Goal: Information Seeking & Learning: Learn about a topic

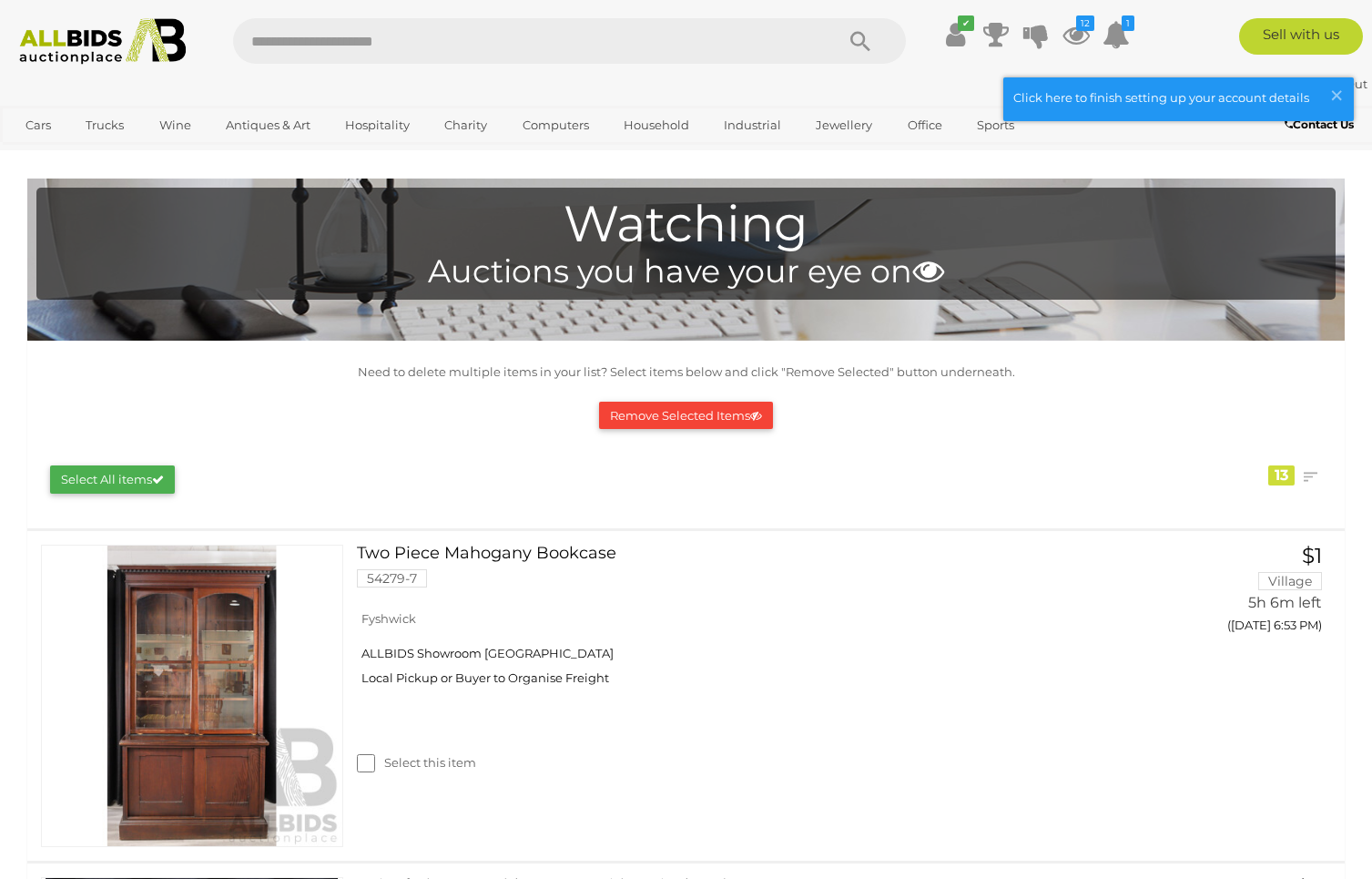
scroll to position [1164, 0]
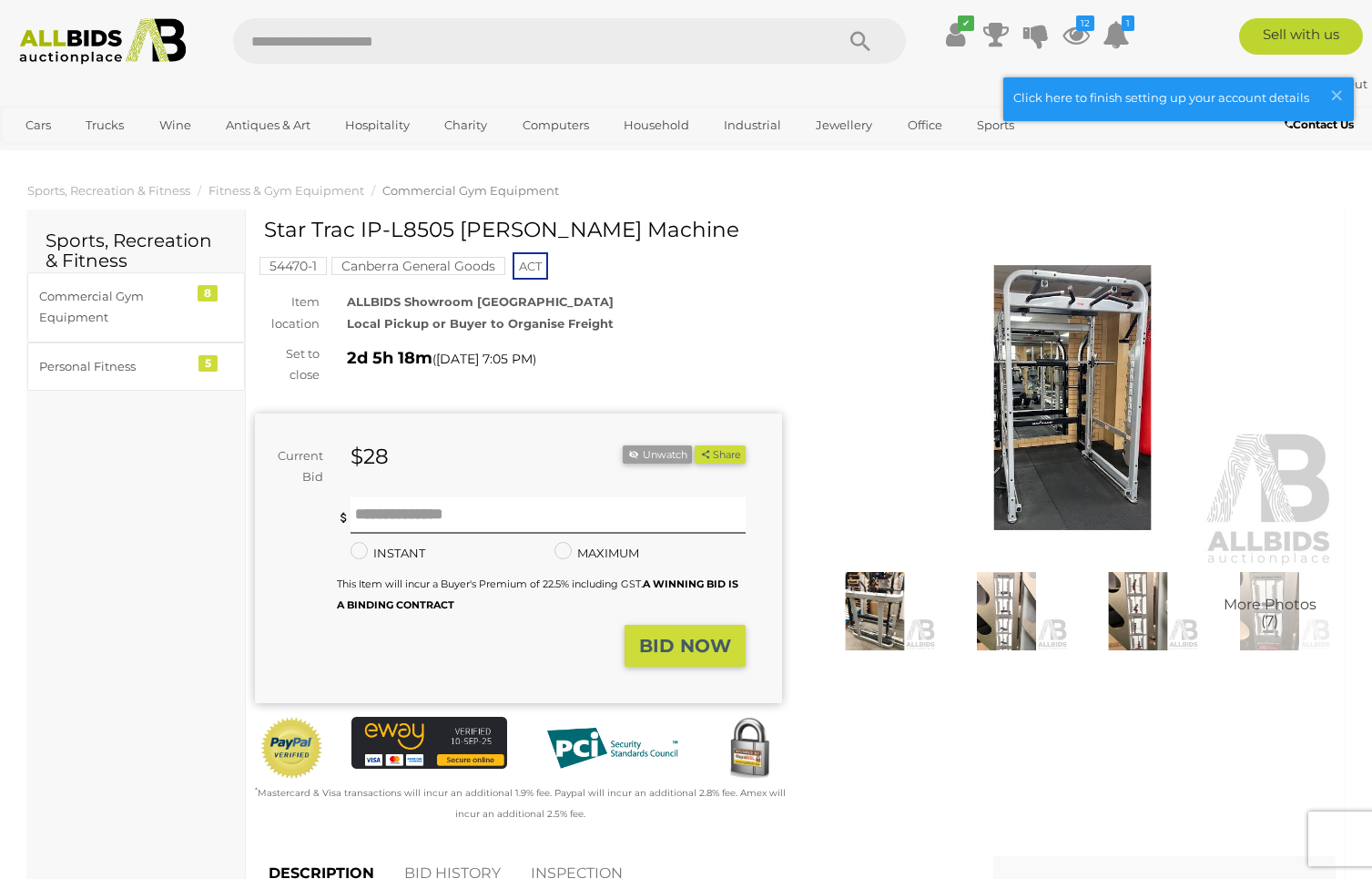
click at [1051, 374] on img at bounding box center [1073, 397] width 527 height 339
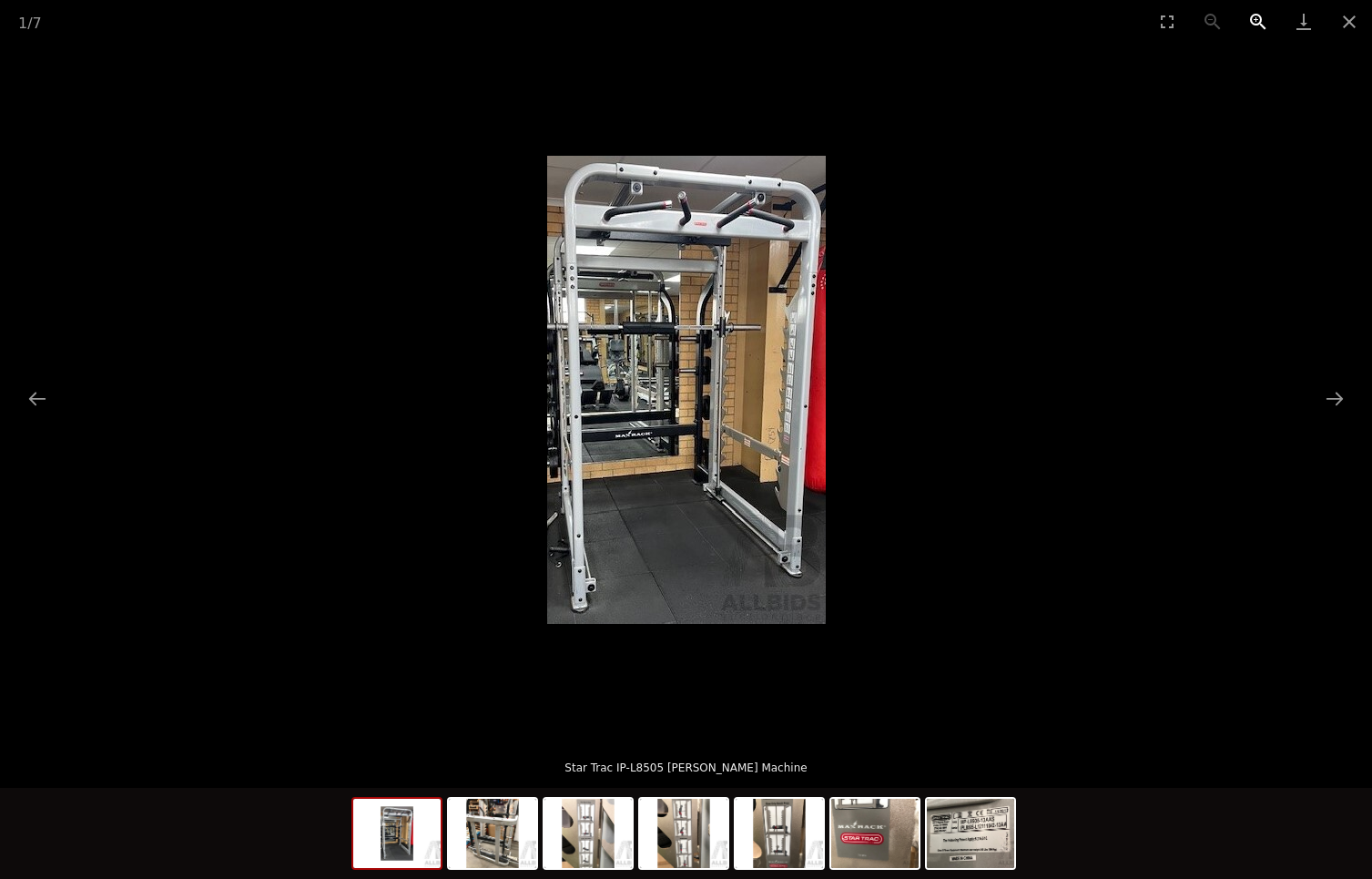
click at [1259, 18] on button "Zoom in" at bounding box center [1258, 21] width 46 height 43
click at [1122, 155] on picture at bounding box center [686, 389] width 1372 height 692
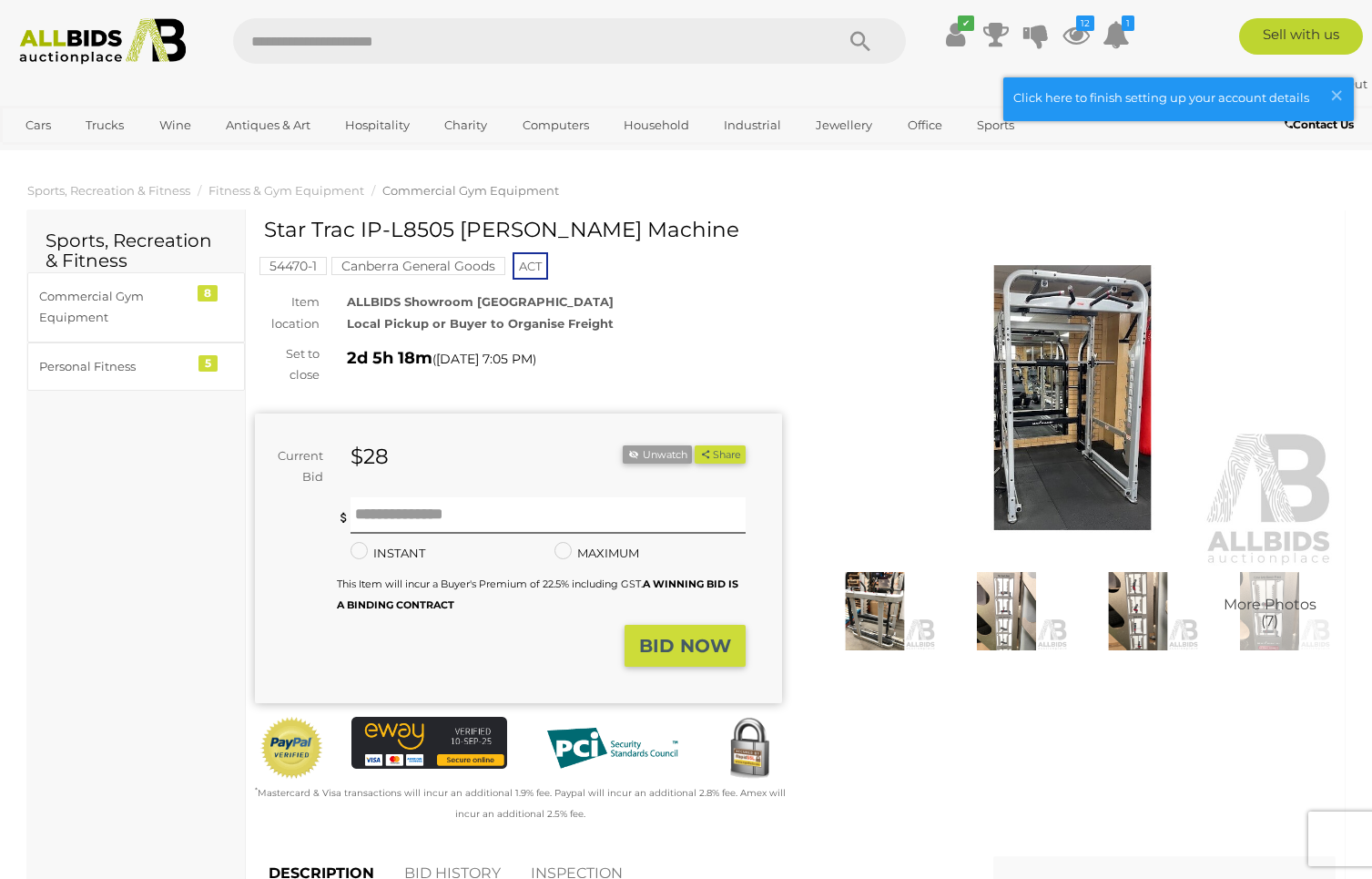
click at [1070, 328] on img at bounding box center [1073, 397] width 527 height 339
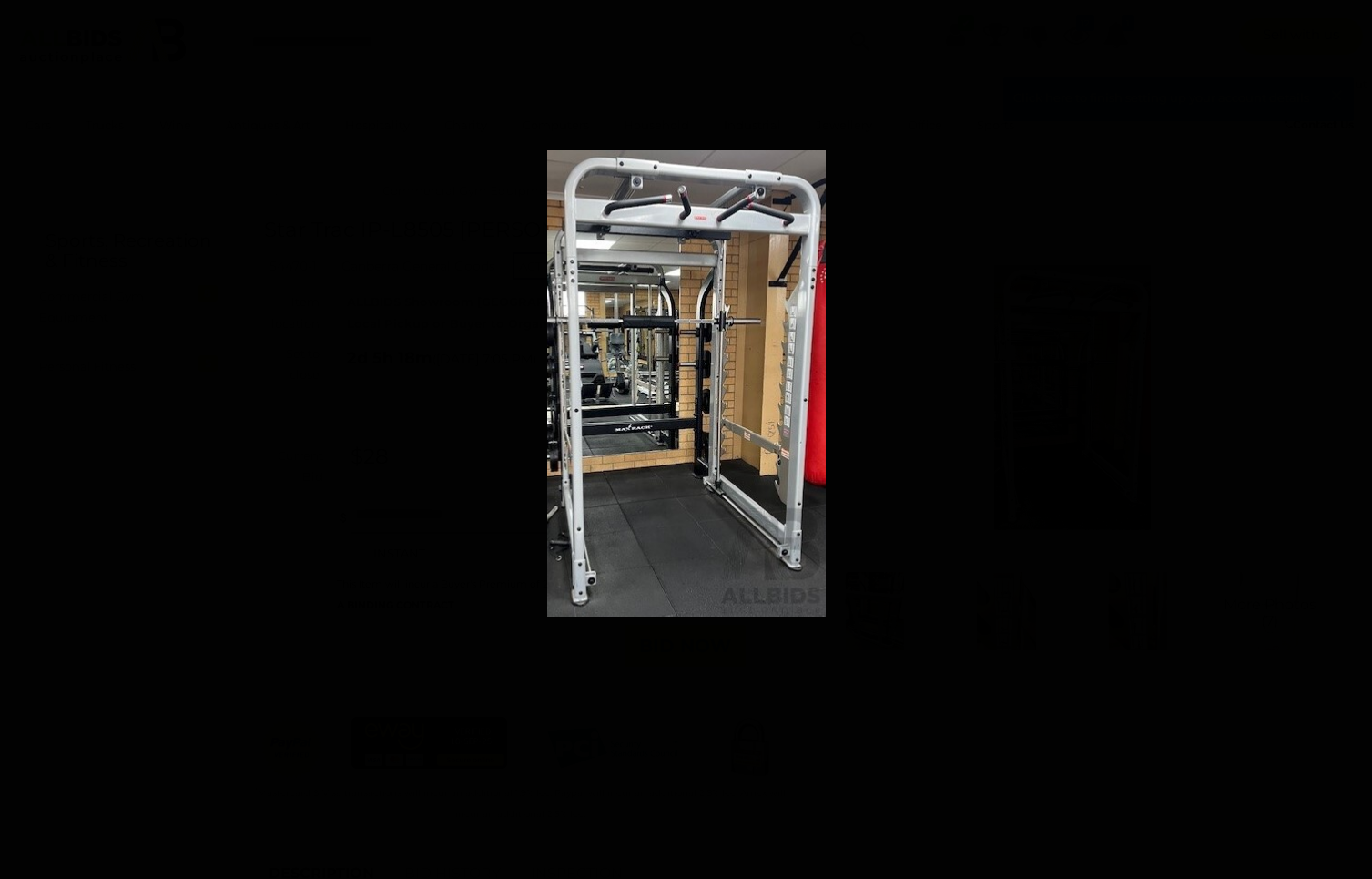
drag, startPoint x: 676, startPoint y: 370, endPoint x: 689, endPoint y: 364, distance: 14.3
click at [689, 364] on img at bounding box center [686, 383] width 277 height 467
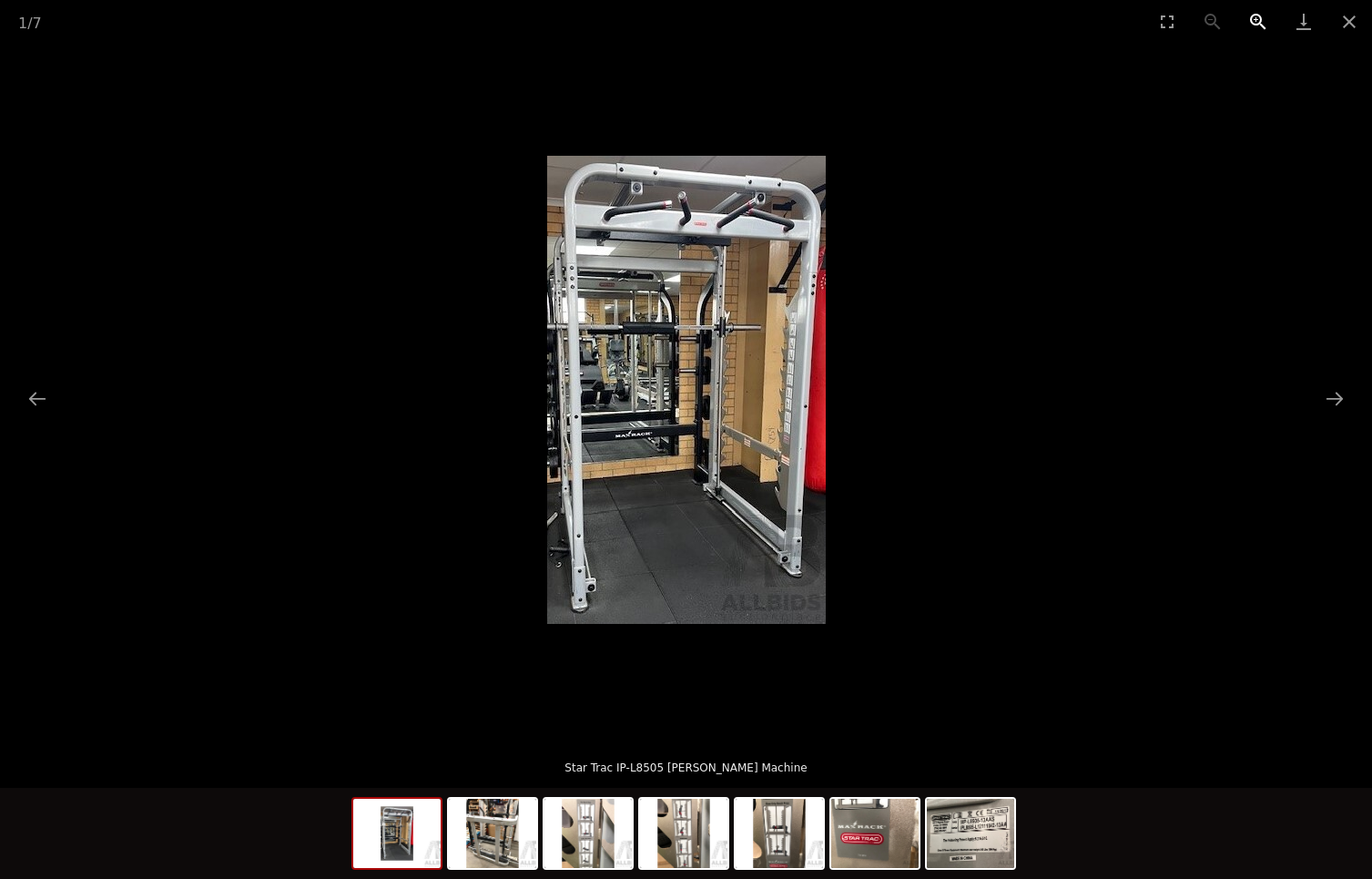
click at [1258, 21] on button "Zoom in" at bounding box center [1258, 21] width 46 height 43
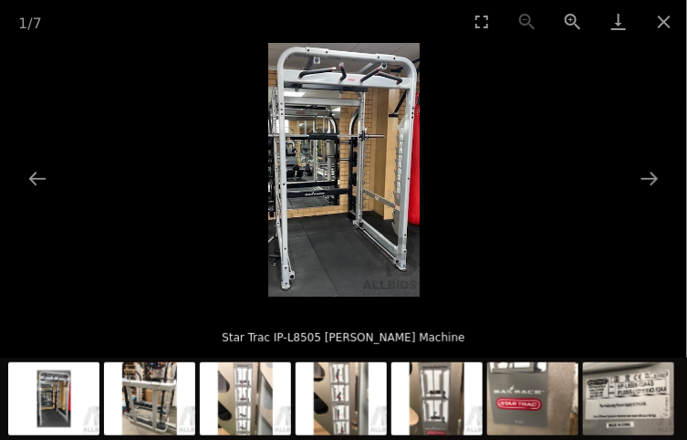
click at [149, 375] on img at bounding box center [149, 398] width 91 height 73
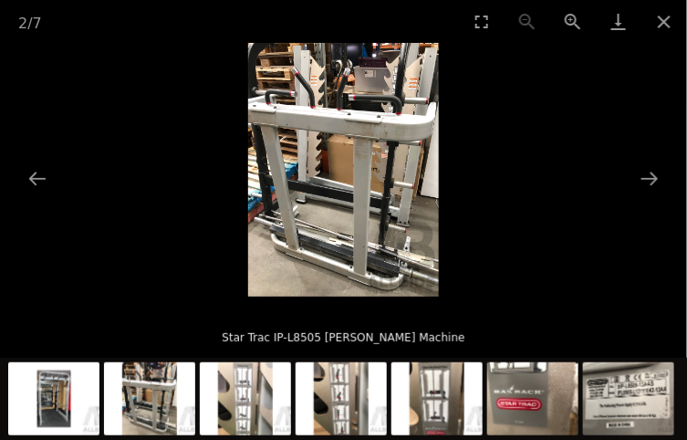
click at [70, 411] on img at bounding box center [53, 398] width 91 height 73
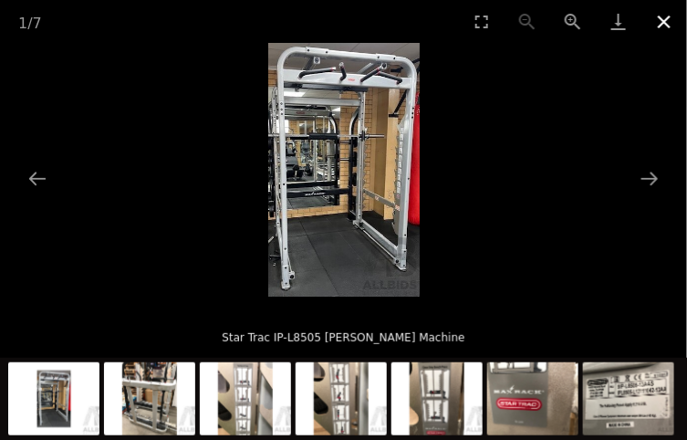
click at [666, 21] on button "Close gallery" at bounding box center [665, 21] width 46 height 43
